Goal: Navigation & Orientation: Find specific page/section

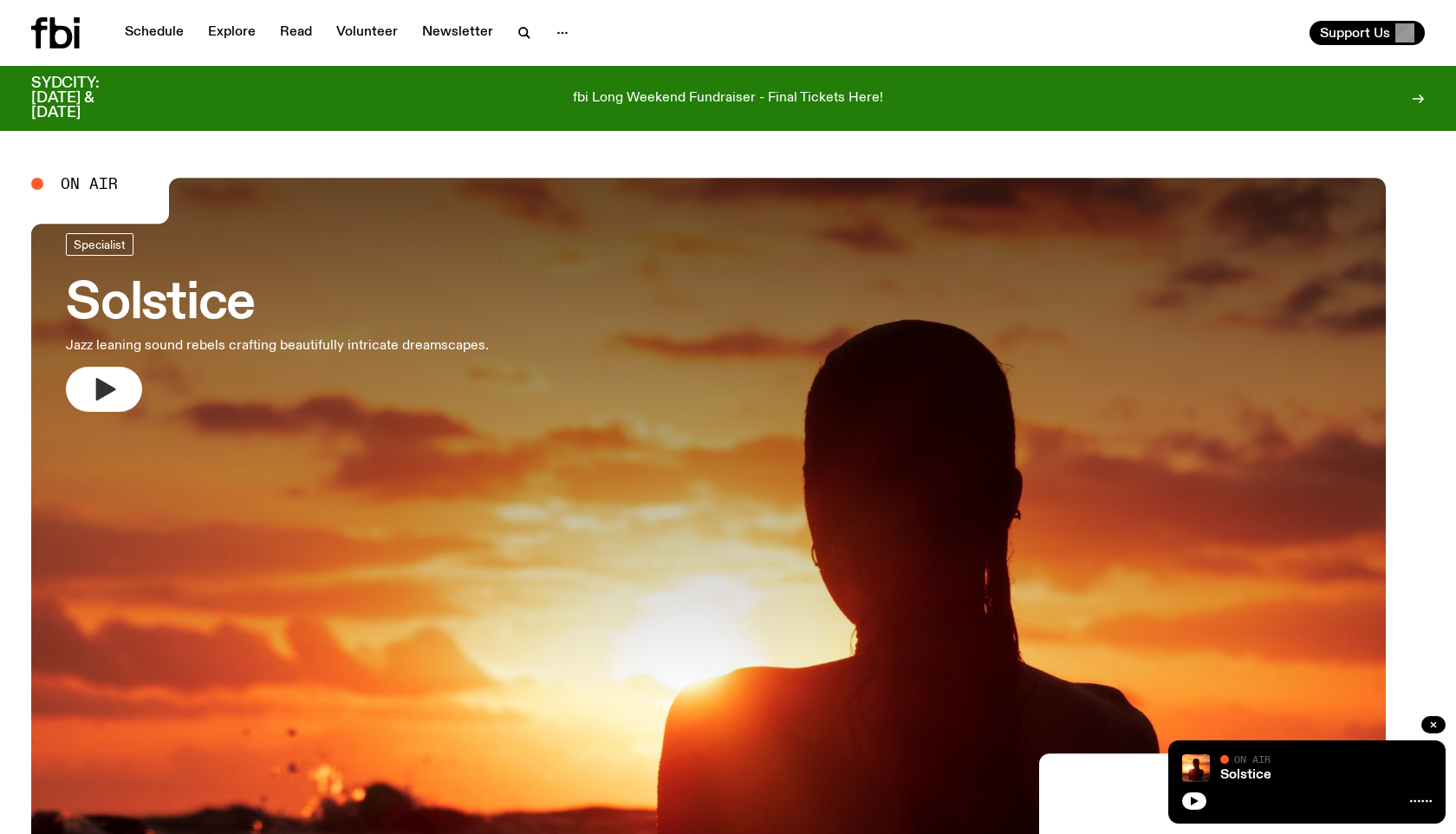
click at [116, 401] on icon "button" at bounding box center [106, 389] width 20 height 22
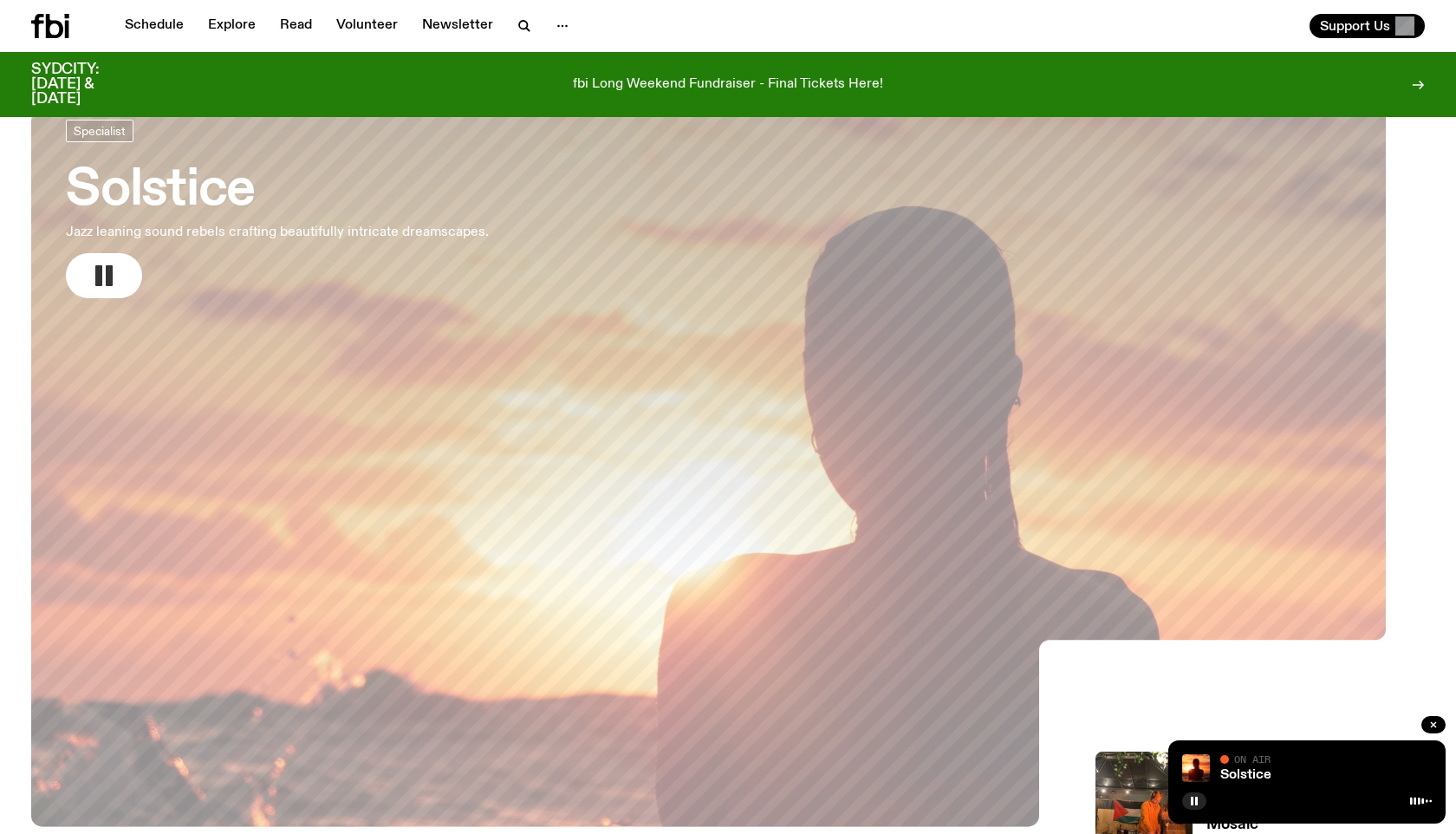
scroll to position [93, 0]
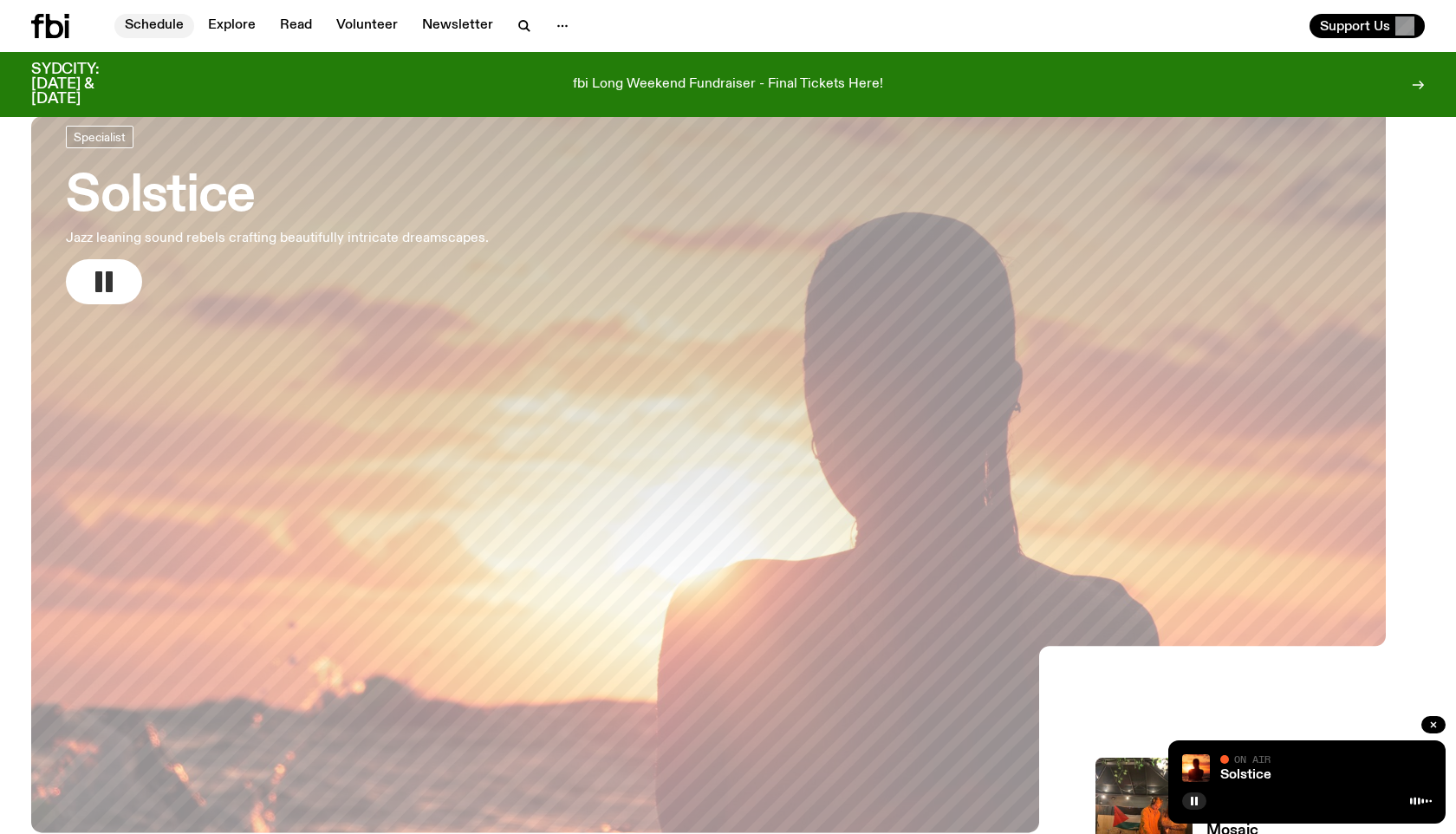
click at [194, 19] on link "Schedule" at bounding box center [154, 26] width 79 height 24
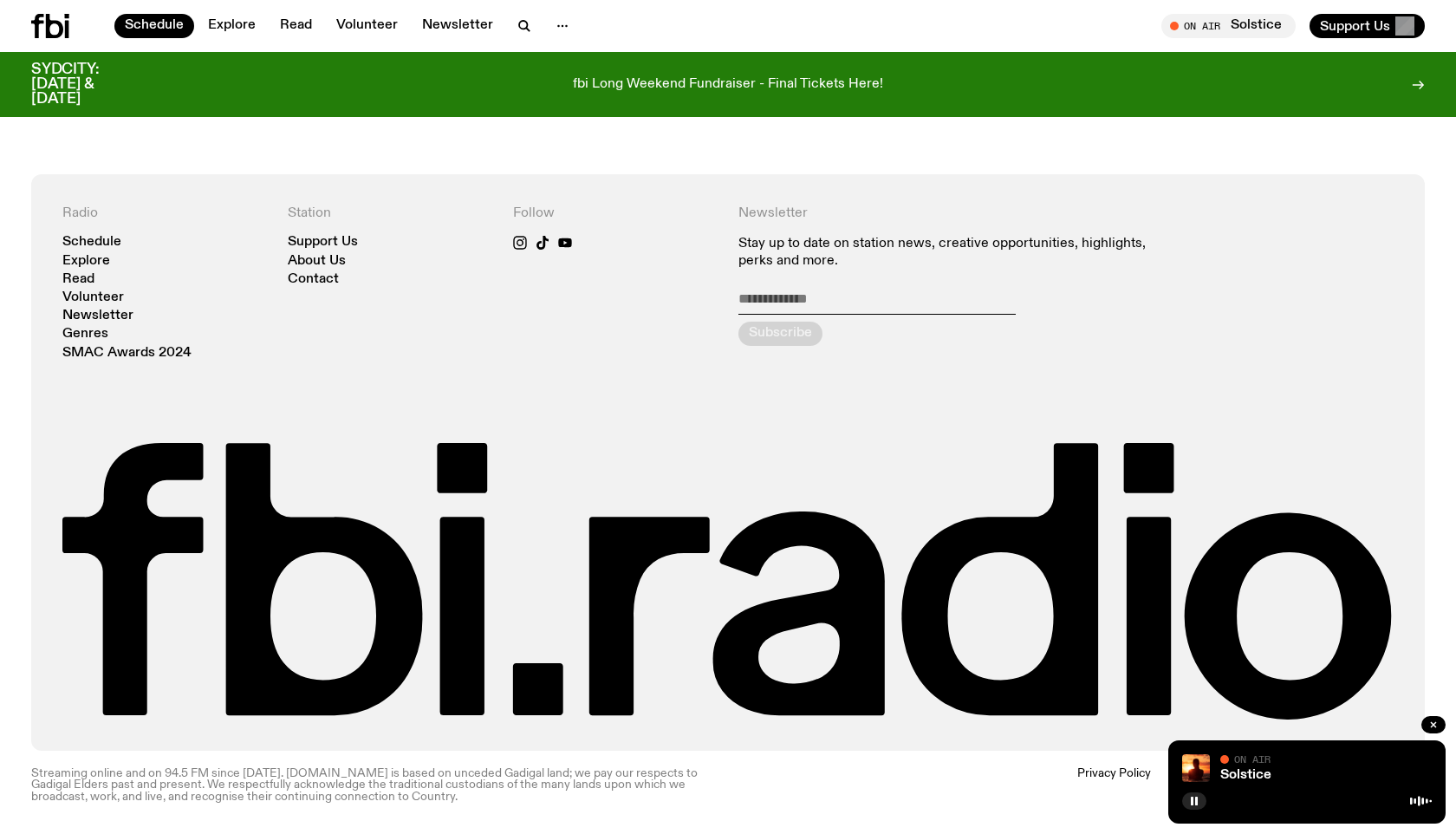
scroll to position [1432, 0]
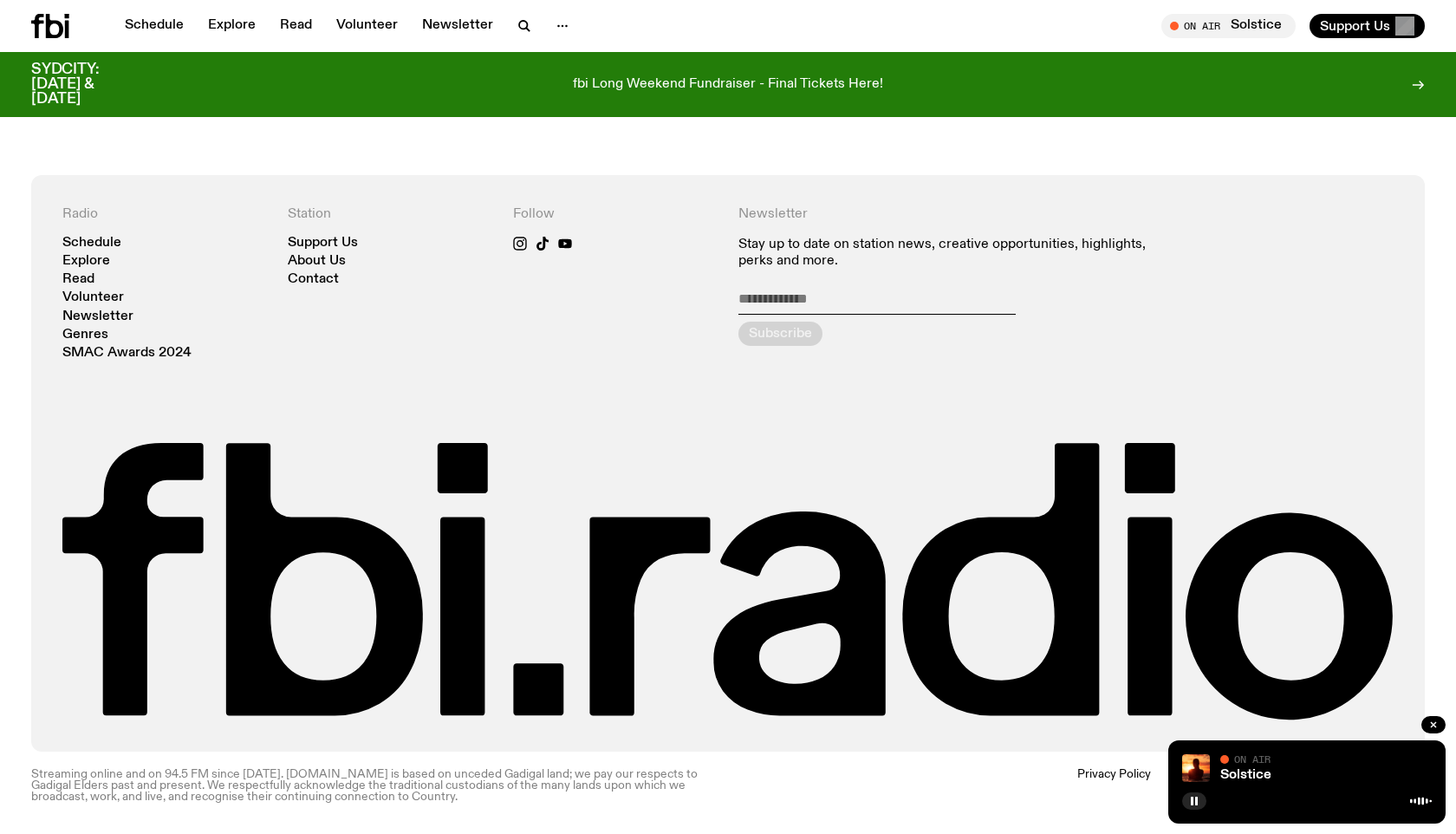
scroll to position [3031, 0]
click at [559, 91] on button "Load more" at bounding box center [551, 79] width 87 height 24
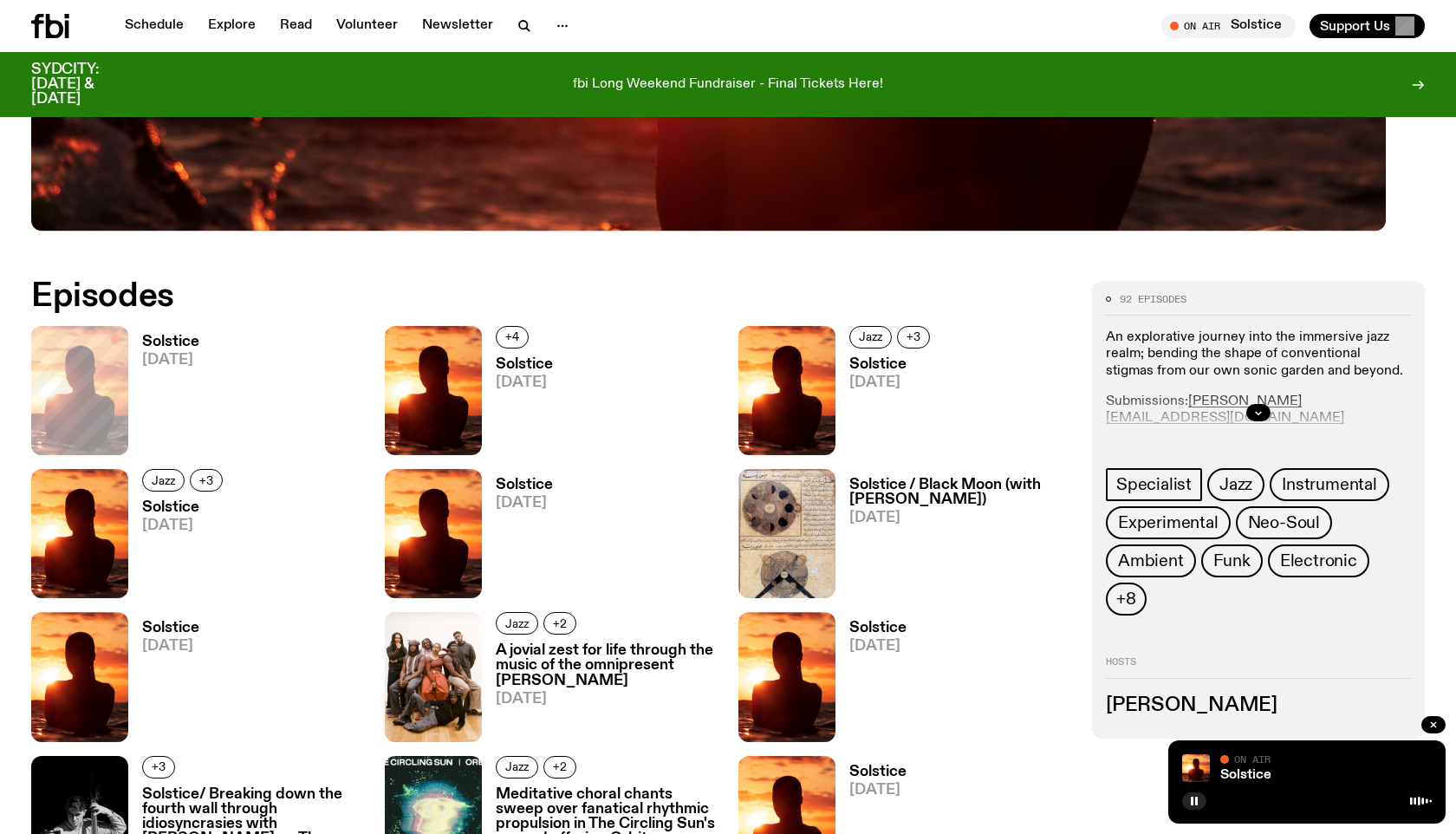
scroll to position [0, 0]
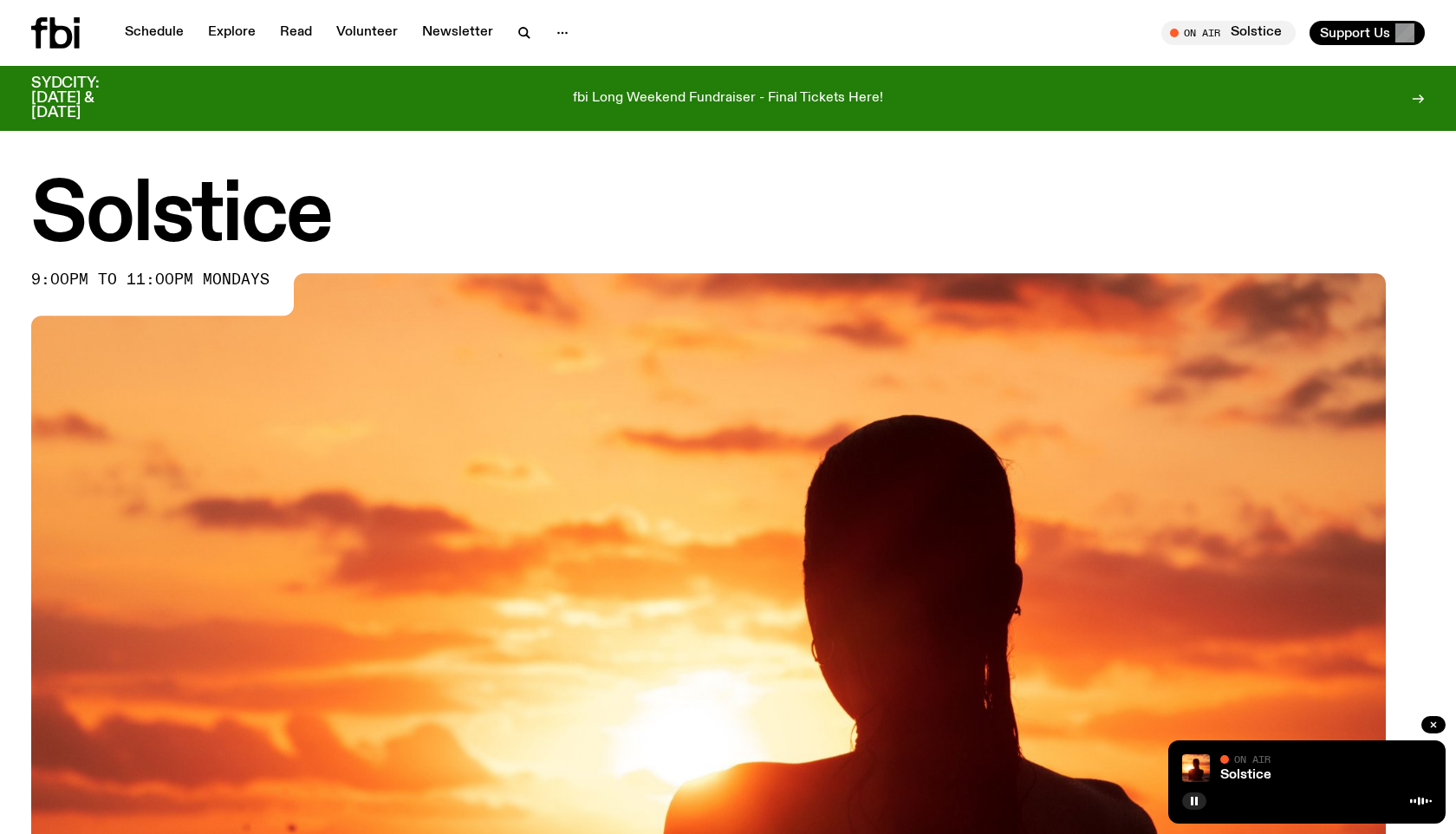
click at [1411, 91] on icon at bounding box center [1417, 98] width 14 height 14
